Goal: Information Seeking & Learning: Learn about a topic

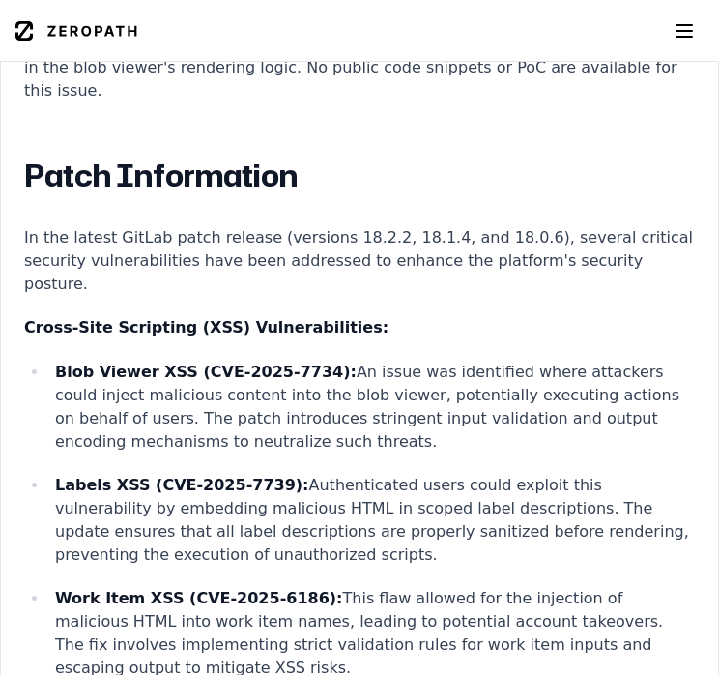
scroll to position [2223, 0]
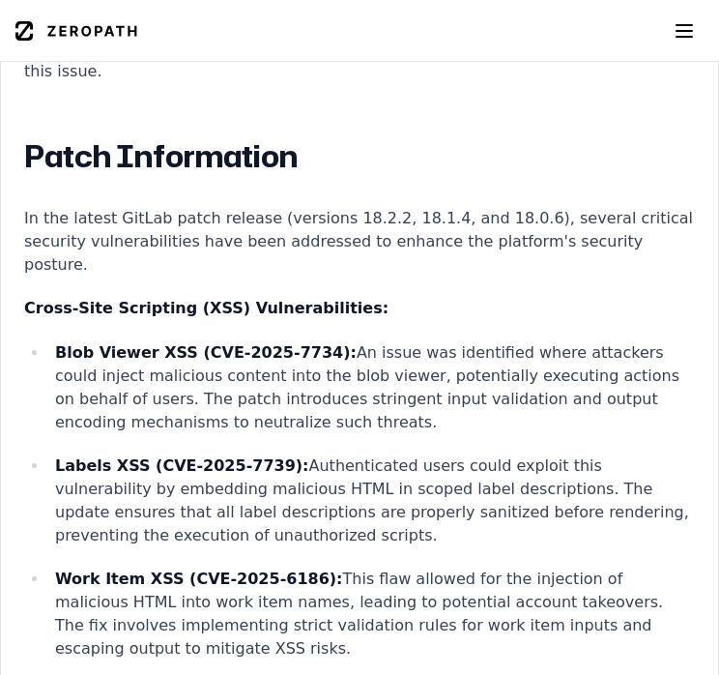
drag, startPoint x: 303, startPoint y: 249, endPoint x: 331, endPoint y: 319, distance: 75.0
click at [331, 341] on p "Blob Viewer XSS (CVE-2025-7734): An issue was identified where attackers could …" at bounding box center [375, 387] width 640 height 93
copy p "An issue was identified where attackers could inject malicious content into the…"
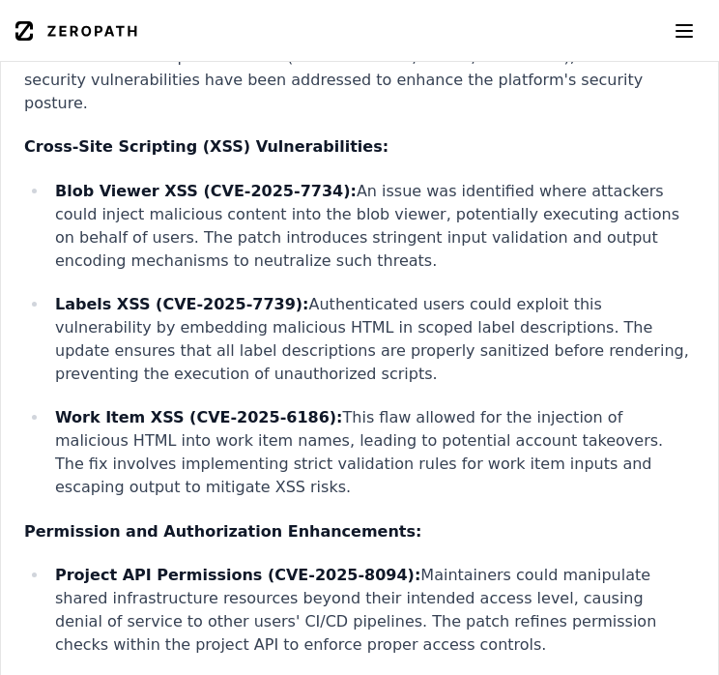
scroll to position [2416, 0]
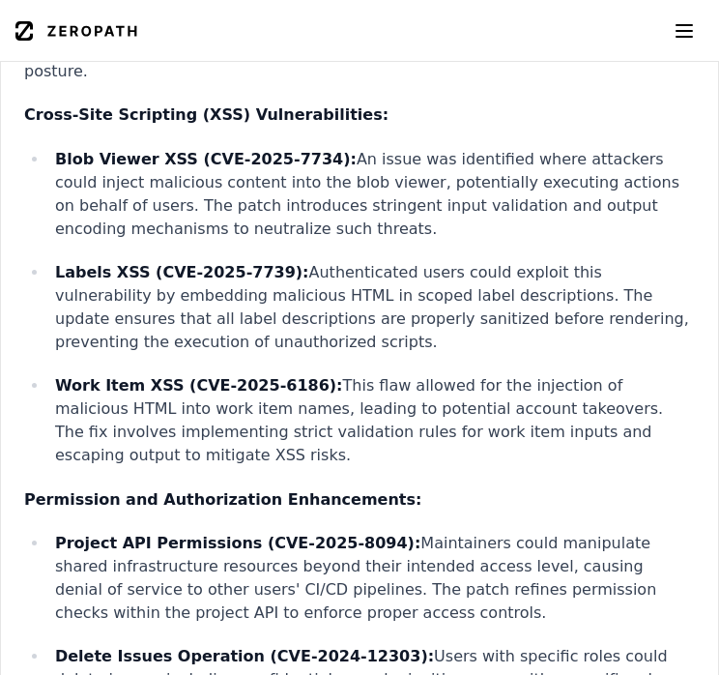
drag, startPoint x: 263, startPoint y: 169, endPoint x: 293, endPoint y: 244, distance: 81.1
click at [293, 261] on p "Labels XSS (CVE-2025-7739): Authenticated users could exploit this vulnerabilit…" at bounding box center [375, 307] width 640 height 93
copy p "Authenticated users could exploit this vulnerability by embedding malicious HTM…"
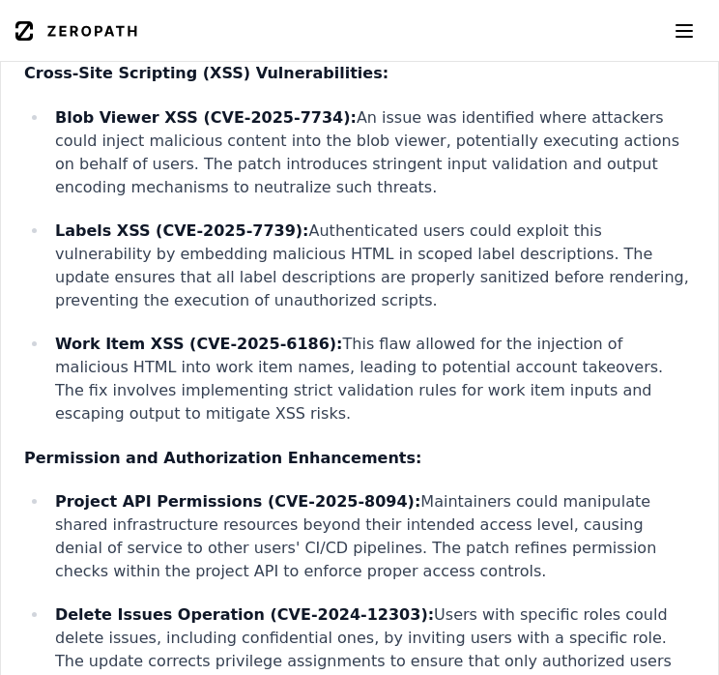
scroll to position [2512, 0]
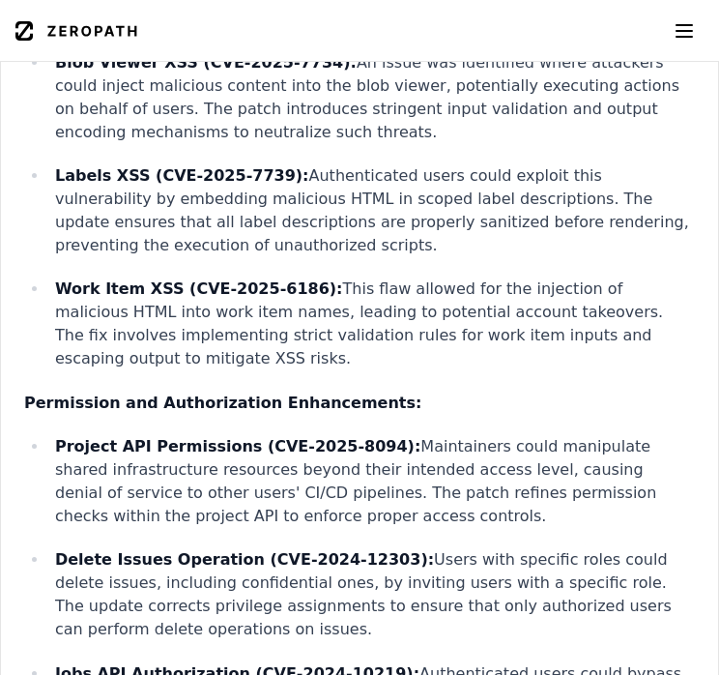
drag, startPoint x: 291, startPoint y: 193, endPoint x: 314, endPoint y: 263, distance: 73.3
click at [314, 277] on p "Work Item XSS (CVE-2025-6186): This flaw allowed for the injection of malicious…" at bounding box center [375, 323] width 640 height 93
copy p "This flaw allowed for the injection of malicious HTML into work item names, lea…"
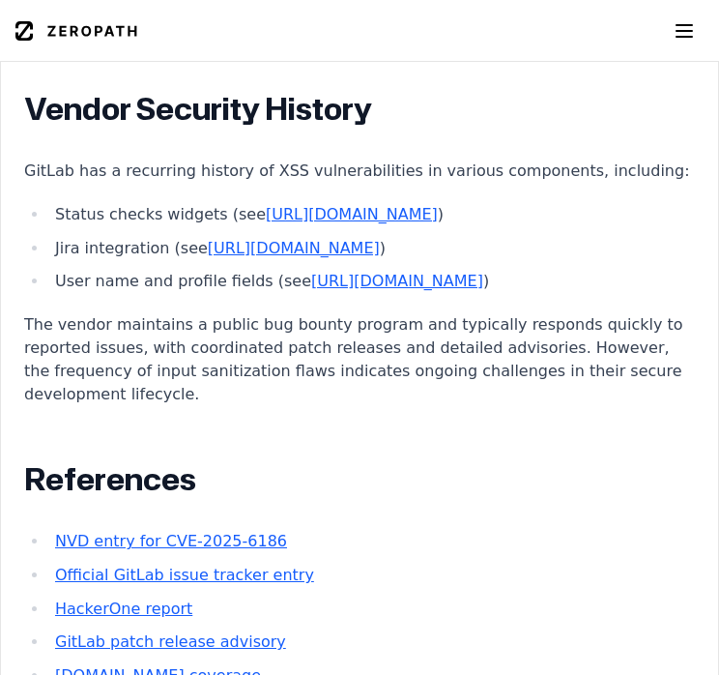
scroll to position [2996, 0]
